Goal: Find specific page/section: Find specific page/section

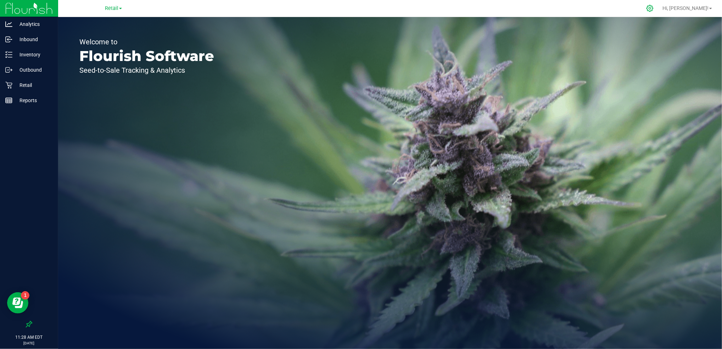
click at [654, 7] on icon at bounding box center [649, 8] width 7 height 7
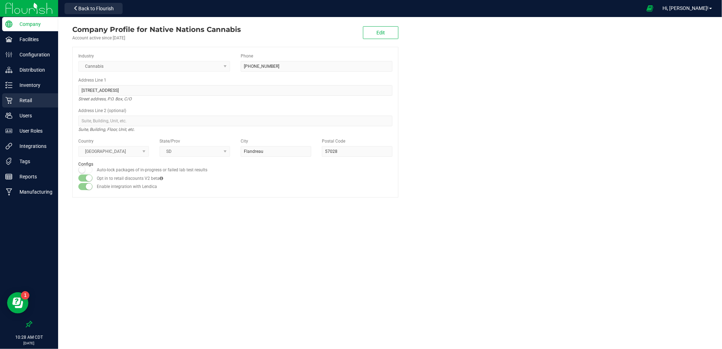
click at [35, 102] on p "Retail" at bounding box center [33, 100] width 43 height 9
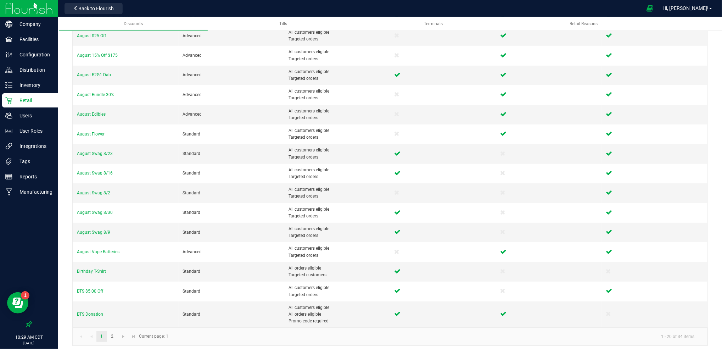
scroll to position [157, 0]
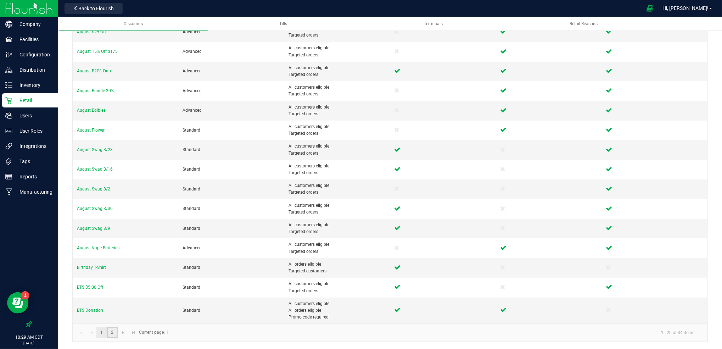
click at [113, 335] on link "2" at bounding box center [112, 332] width 10 height 11
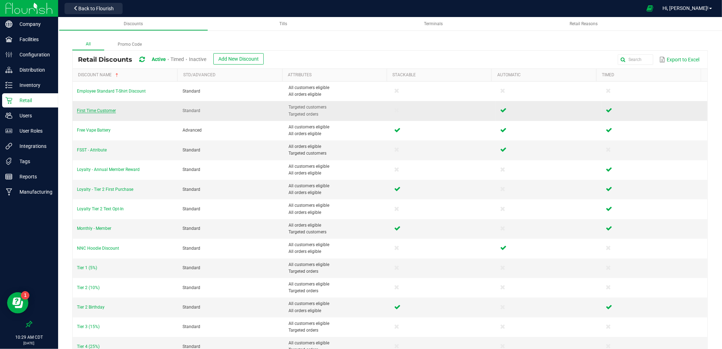
click at [102, 112] on span "First Time Customer" at bounding box center [96, 110] width 39 height 5
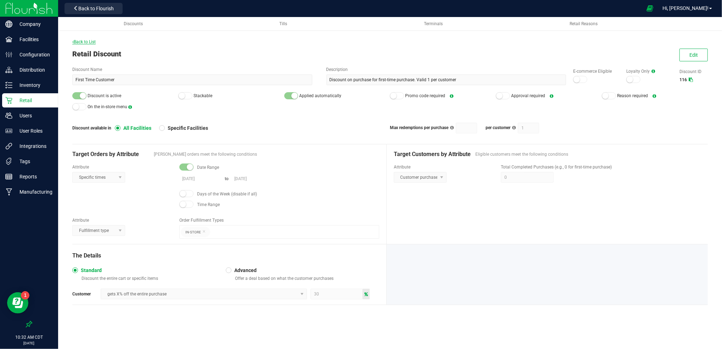
click at [90, 43] on span "Back to List" at bounding box center [83, 41] width 23 height 5
